Goal: Task Accomplishment & Management: Use online tool/utility

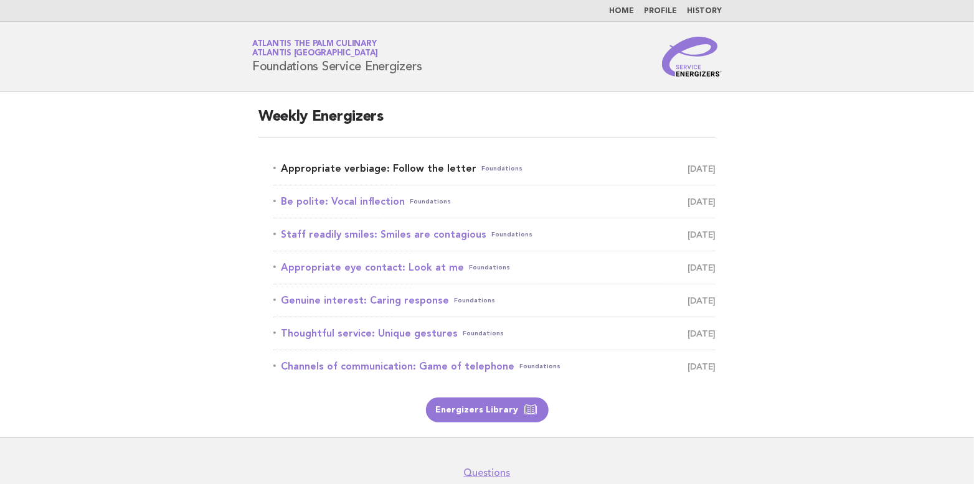
click at [356, 168] on link "Appropriate verbiage: Follow the letter Foundations [DATE]" at bounding box center [494, 168] width 442 height 17
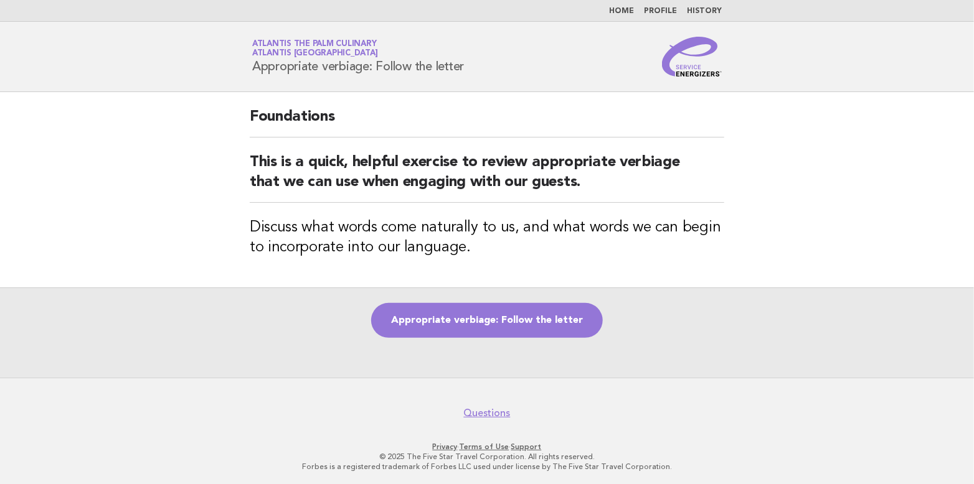
drag, startPoint x: 253, startPoint y: 62, endPoint x: 476, endPoint y: 67, distance: 223.0
click at [476, 67] on div "Service Energizers Atlantis The Palm Culinary Atlantis Dubai Appropriate verbia…" at bounding box center [487, 57] width 504 height 40
copy h1 "Appropriate verbiage: Follow the letter"
click at [465, 323] on link "Appropriate verbiage: Follow the letter" at bounding box center [487, 320] width 232 height 35
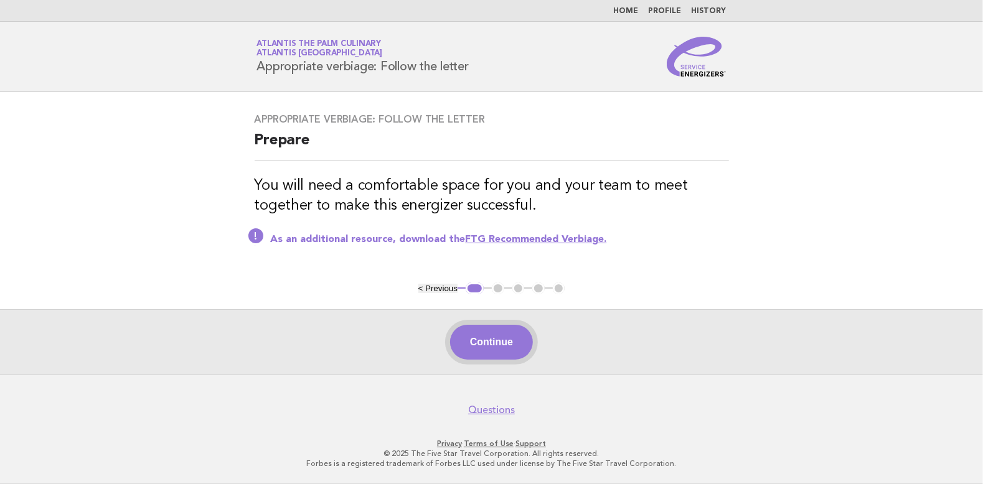
click at [519, 344] on button "Continue" at bounding box center [491, 342] width 83 height 35
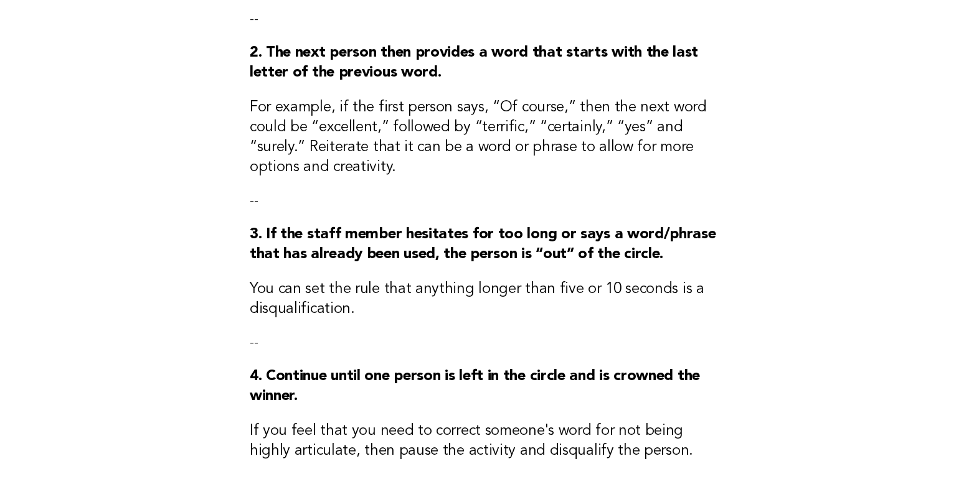
scroll to position [436, 0]
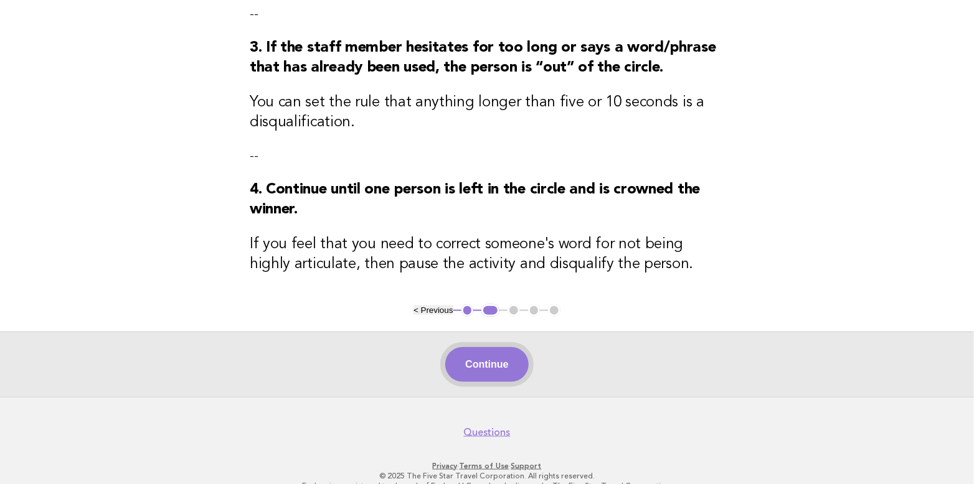
click at [488, 369] on button "Continue" at bounding box center [486, 364] width 83 height 35
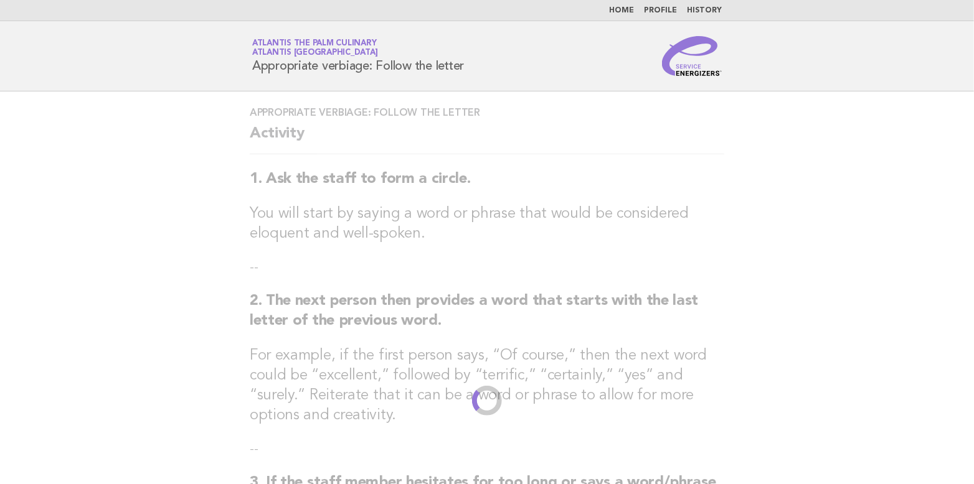
scroll to position [0, 0]
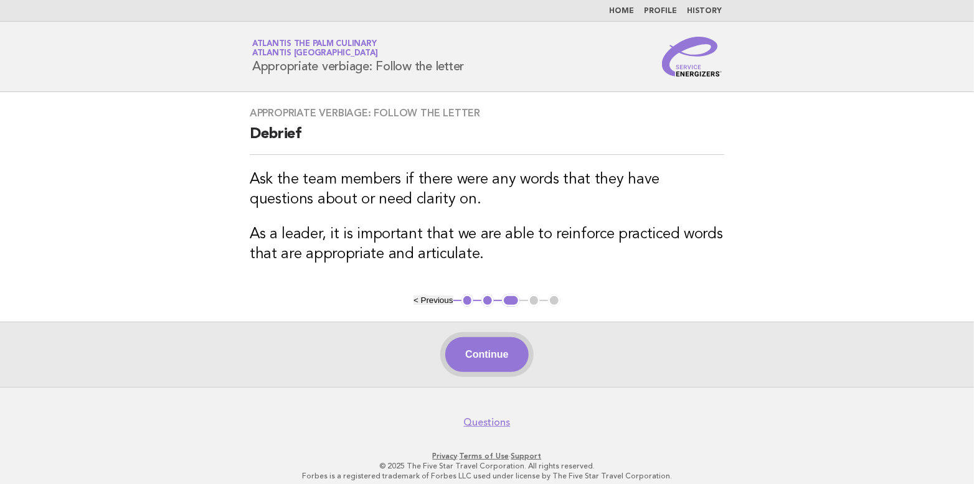
click at [503, 351] on button "Continue" at bounding box center [486, 354] width 83 height 35
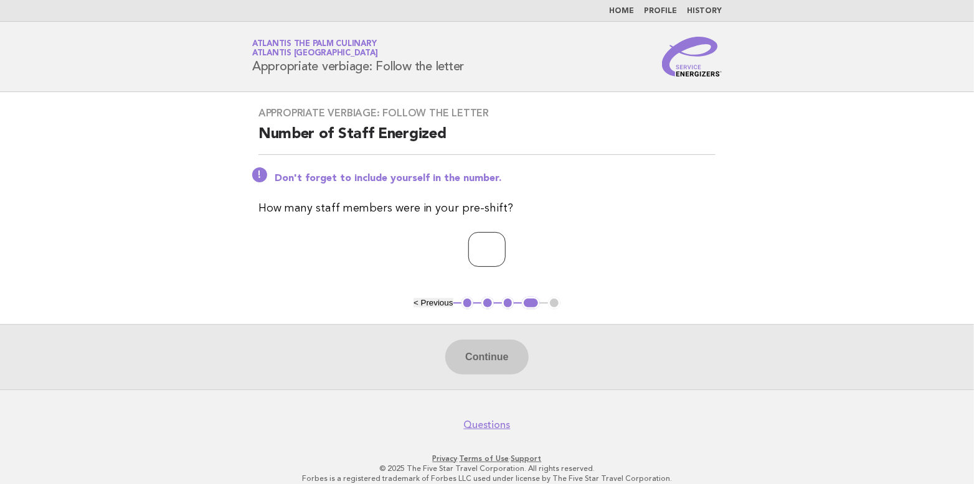
click at [506, 240] on input "number" at bounding box center [486, 249] width 37 height 35
click at [506, 249] on input "*" at bounding box center [486, 249] width 37 height 35
click at [506, 247] on input "*" at bounding box center [486, 249] width 37 height 35
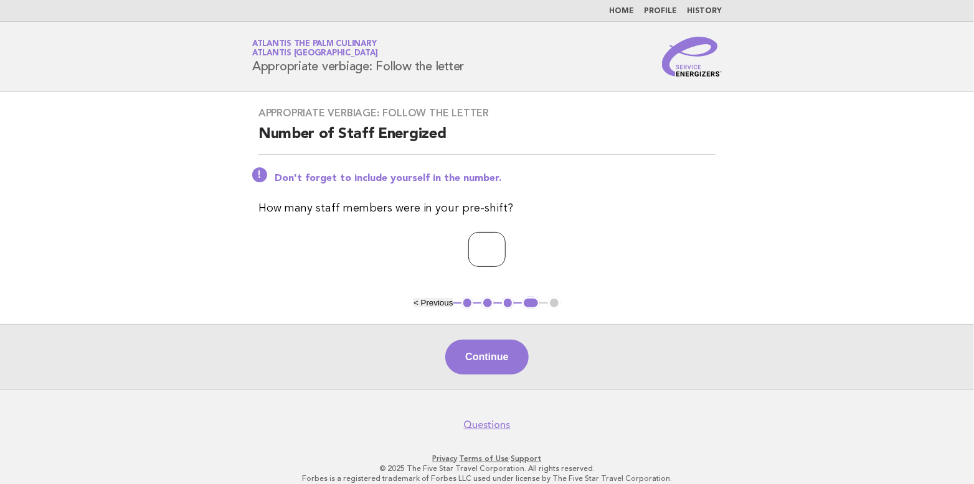
type input "*"
click at [506, 247] on input "*" at bounding box center [486, 249] width 37 height 35
click at [494, 347] on button "Continue" at bounding box center [486, 357] width 83 height 35
